Goal: Information Seeking & Learning: Find specific fact

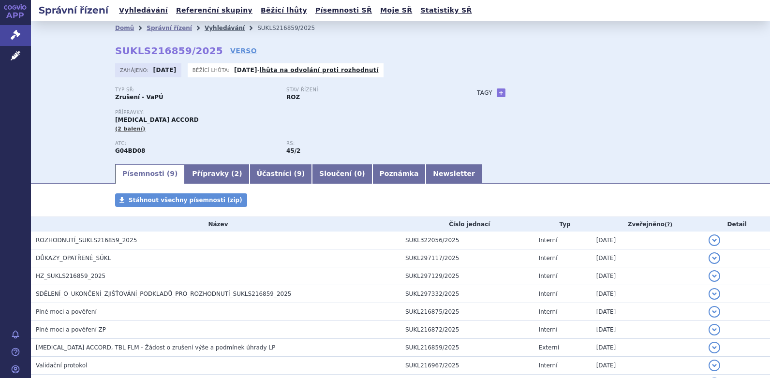
click at [207, 28] on link "Vyhledávání" at bounding box center [224, 28] width 40 height 7
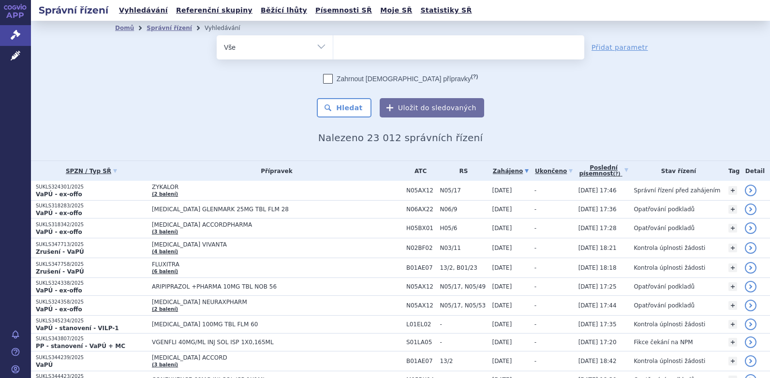
click at [349, 51] on ul at bounding box center [458, 45] width 251 height 20
click at [333, 51] on select at bounding box center [333, 47] width 0 height 24
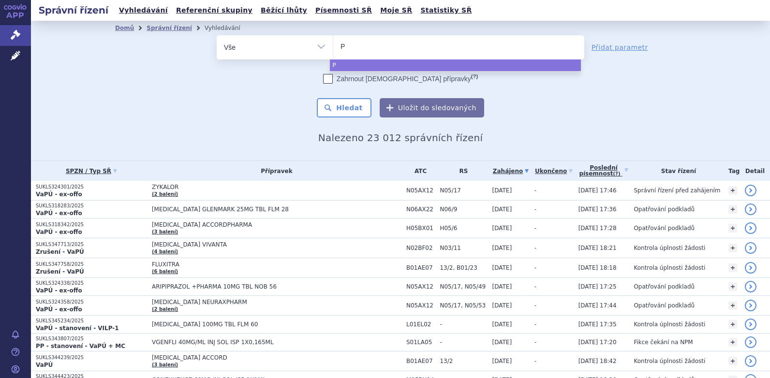
type input "Pa"
type input "Pad"
type input "Padc"
type input "[MEDICAL_DATA]"
select select "[MEDICAL_DATA]"
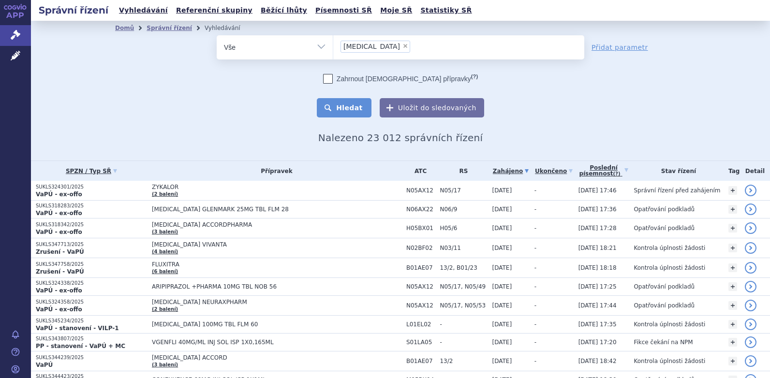
click at [354, 113] on button "Hledat" at bounding box center [344, 107] width 55 height 19
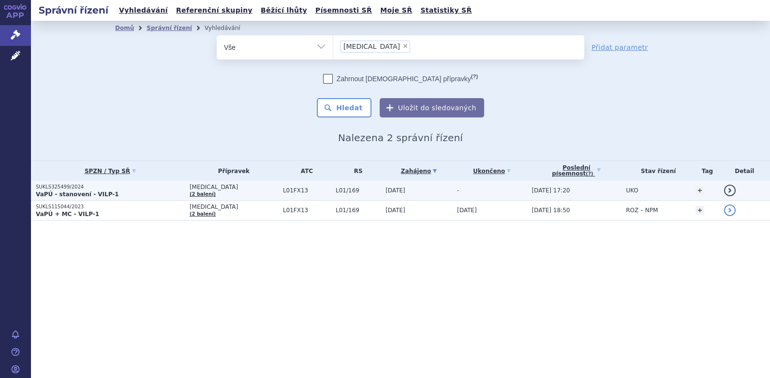
click at [198, 190] on span "PADCEV (2 balení)" at bounding box center [233, 191] width 88 height 14
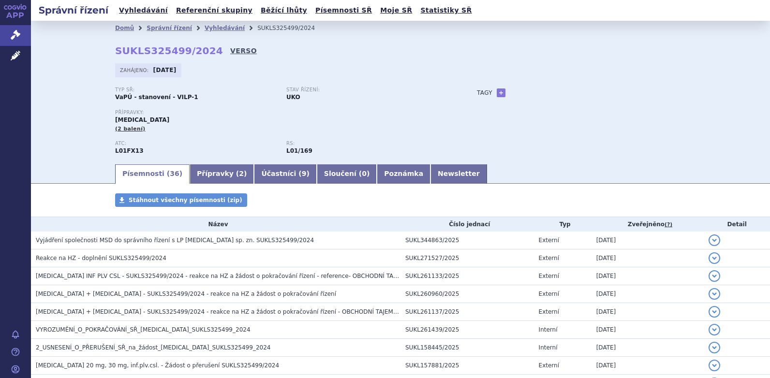
click at [230, 48] on link "VERSO" at bounding box center [243, 51] width 27 height 10
